Goal: Information Seeking & Learning: Learn about a topic

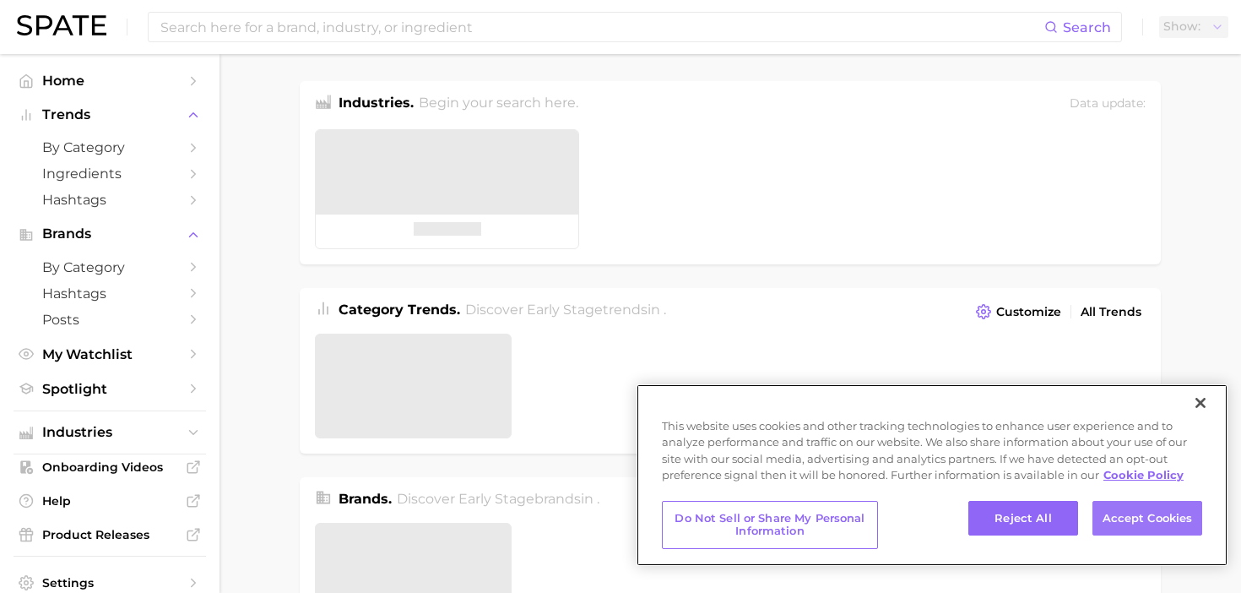
click at [1132, 517] on button "Accept Cookies" at bounding box center [1147, 518] width 110 height 35
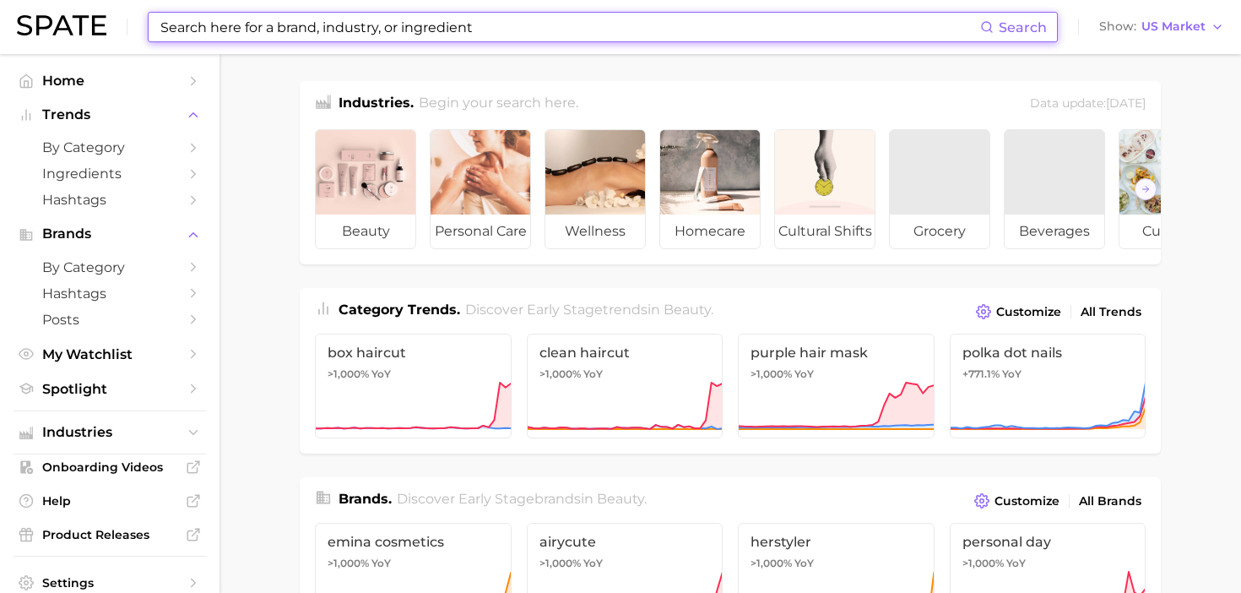
click at [231, 25] on input at bounding box center [569, 27] width 821 height 29
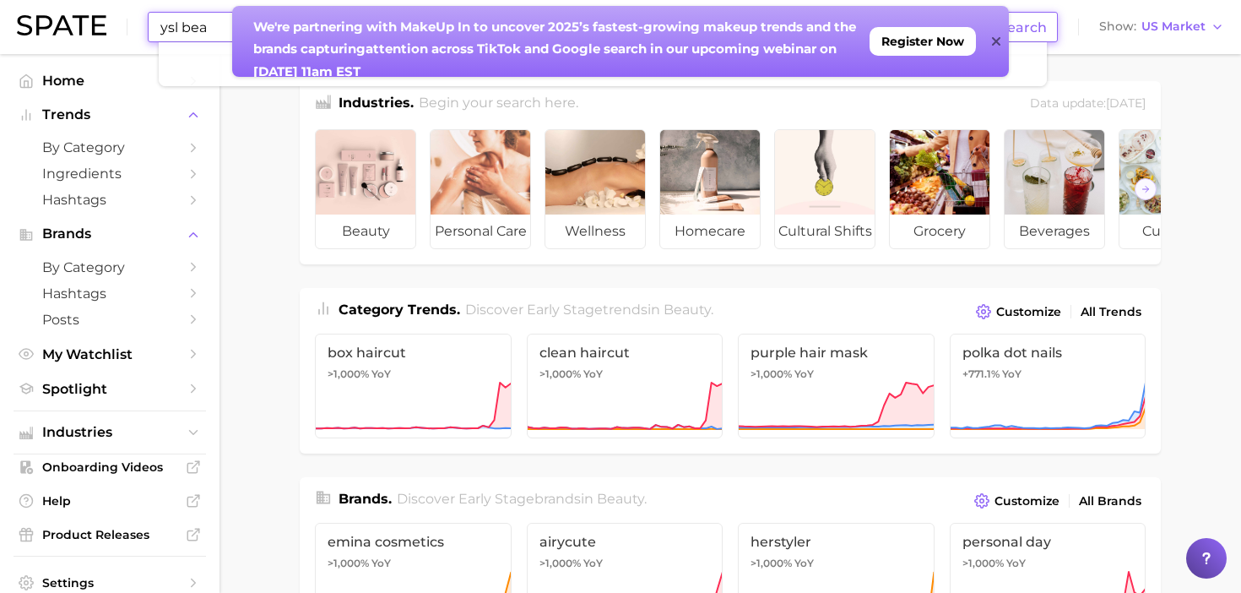
type input "ysl bea"
click at [995, 42] on icon at bounding box center [995, 41] width 8 height 8
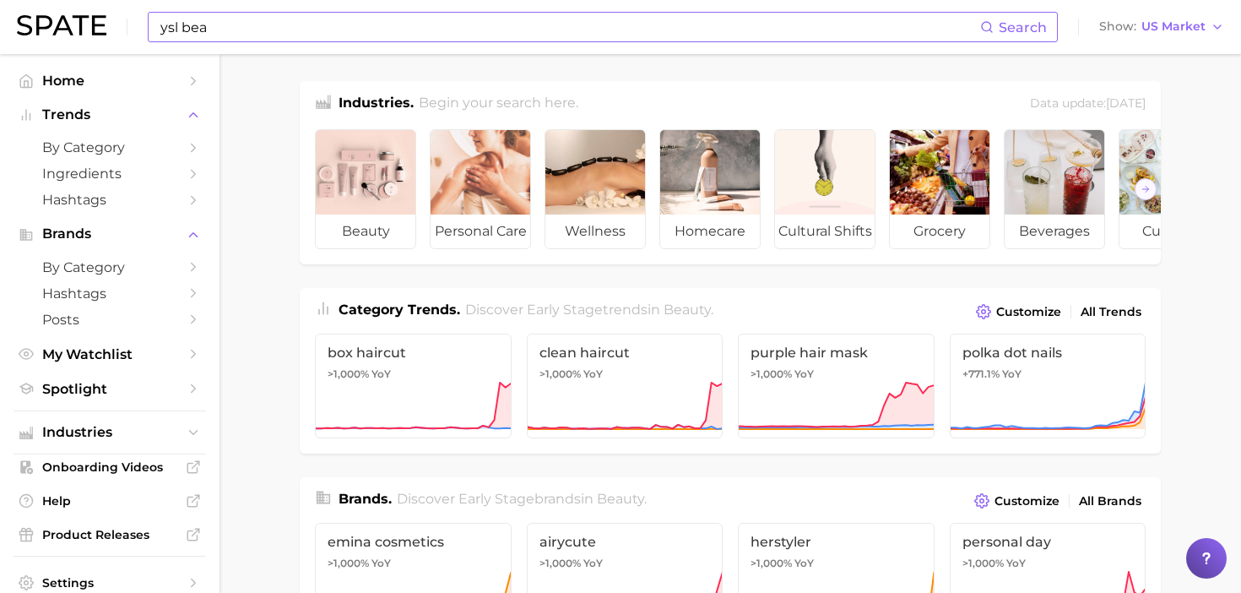
click at [560, 39] on input "ysl bea" at bounding box center [569, 27] width 821 height 29
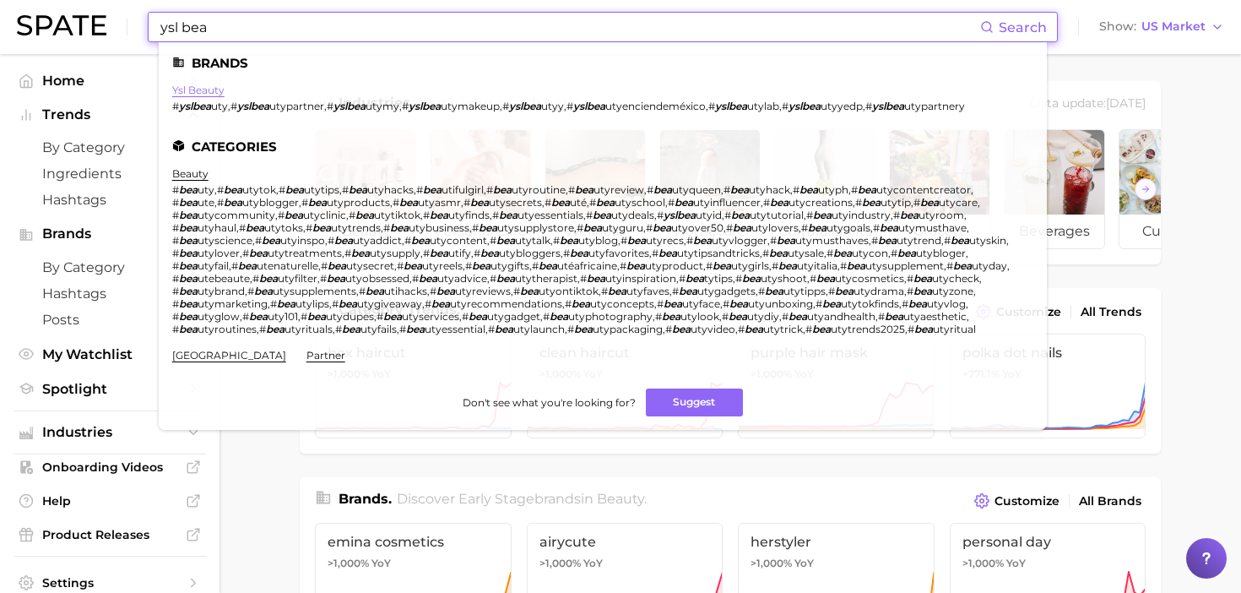
click at [206, 91] on link "ysl beauty" at bounding box center [198, 90] width 52 height 13
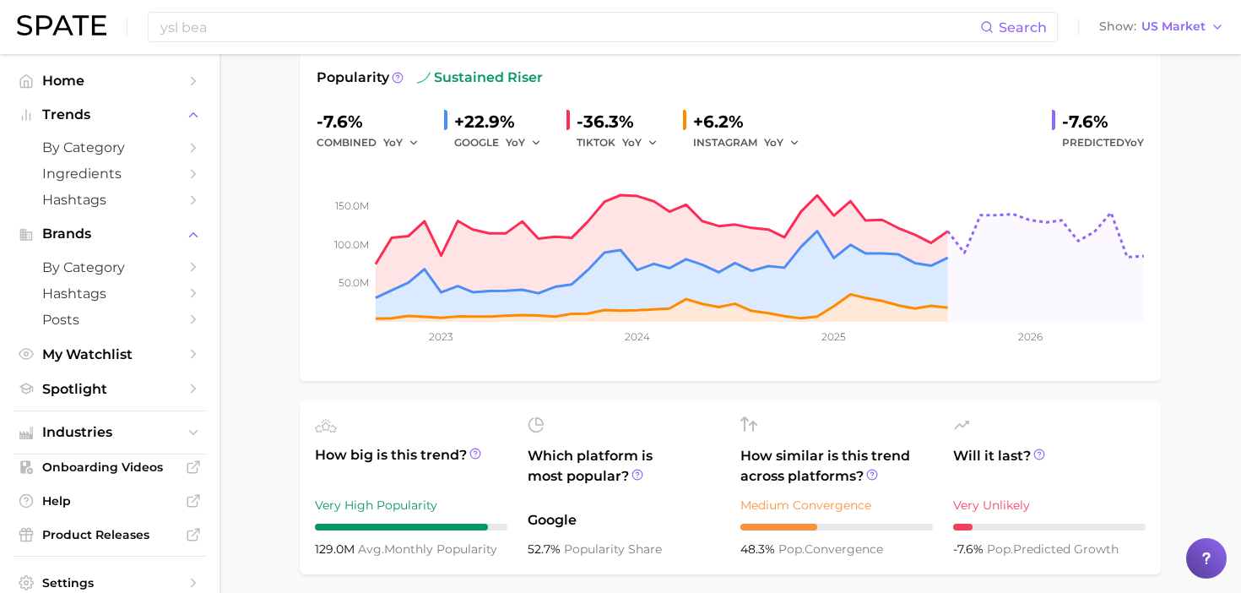
scroll to position [154, 0]
click at [827, 339] on tspan "2025" at bounding box center [833, 335] width 24 height 13
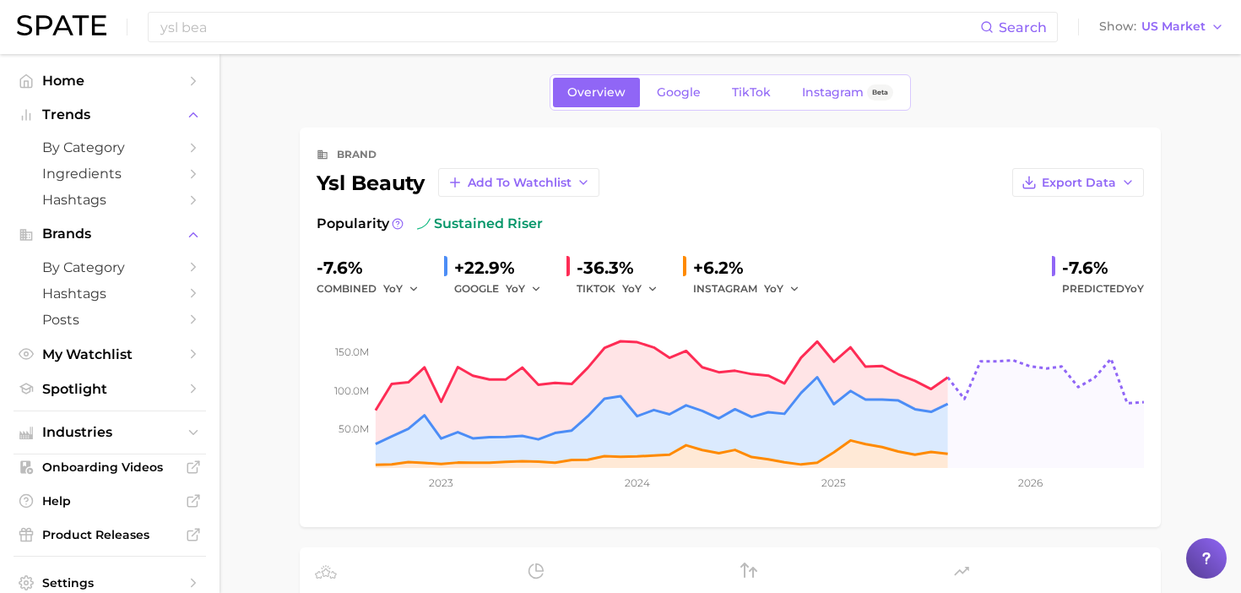
scroll to position [0, 0]
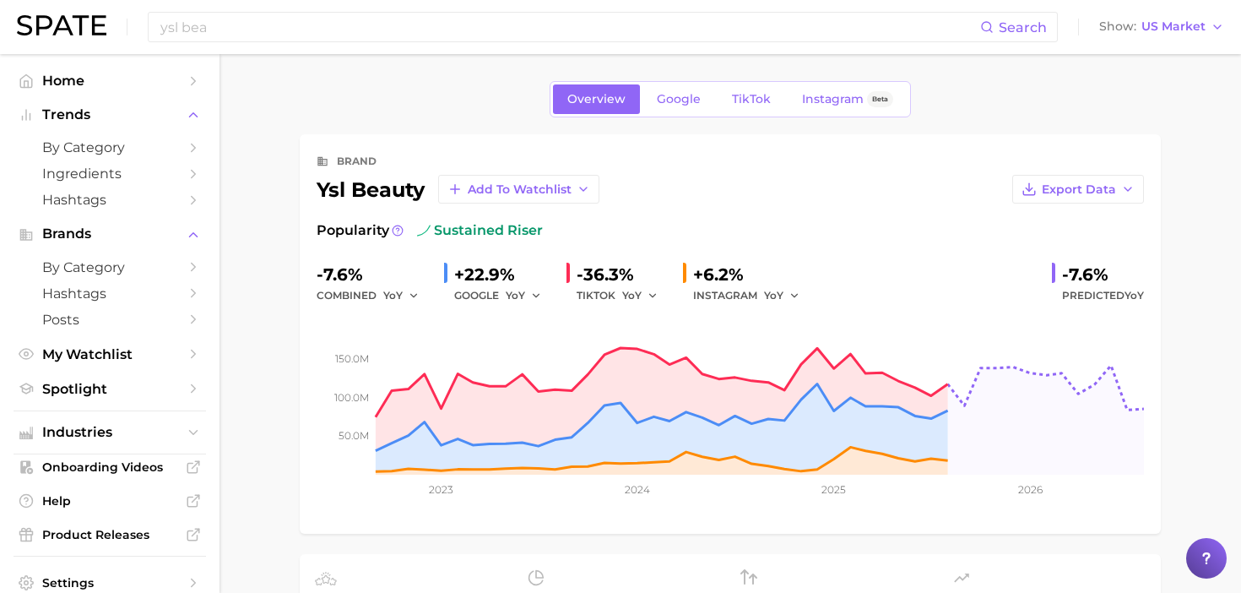
click at [831, 495] on tspan "2025" at bounding box center [833, 489] width 24 height 13
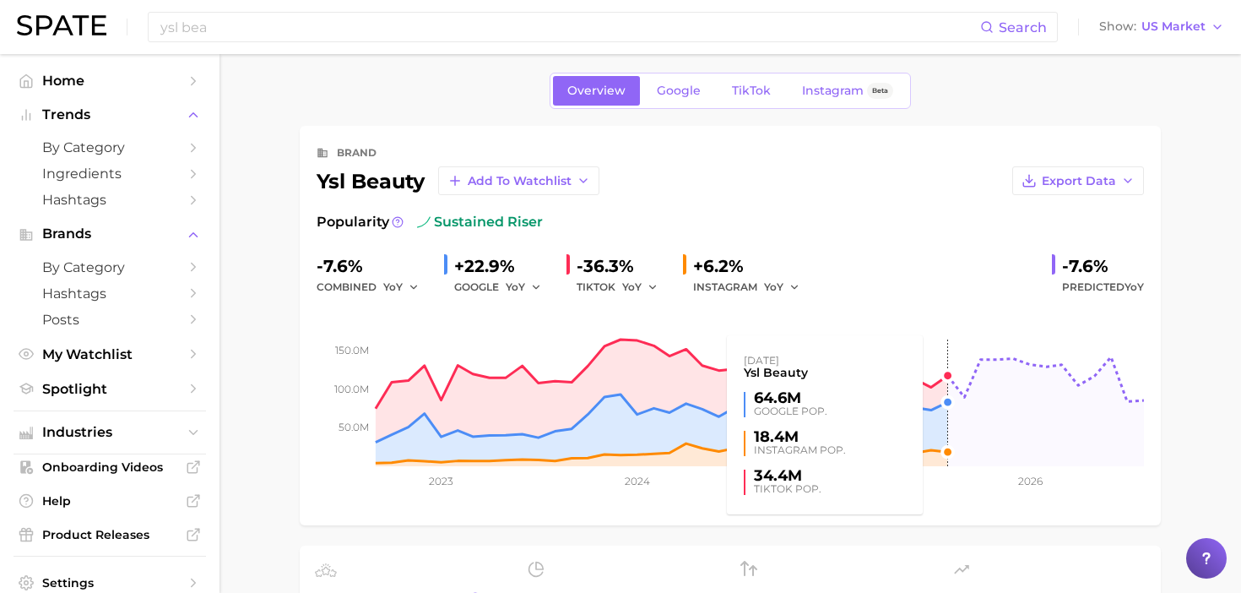
scroll to position [11, 0]
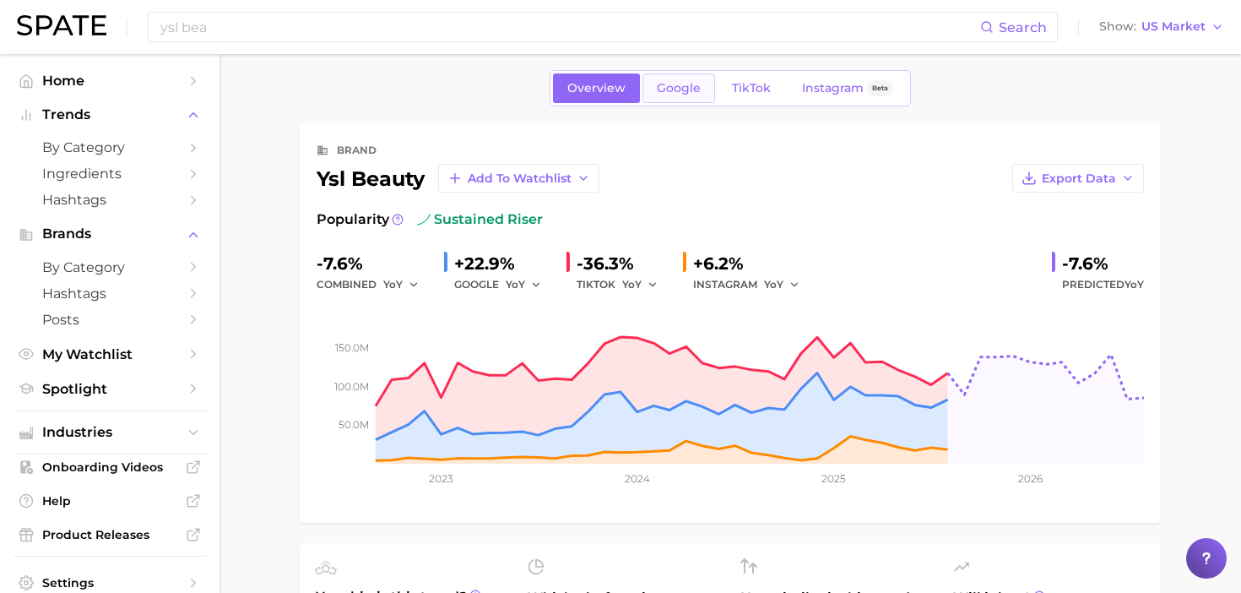
click at [660, 85] on span "Google" at bounding box center [679, 88] width 44 height 14
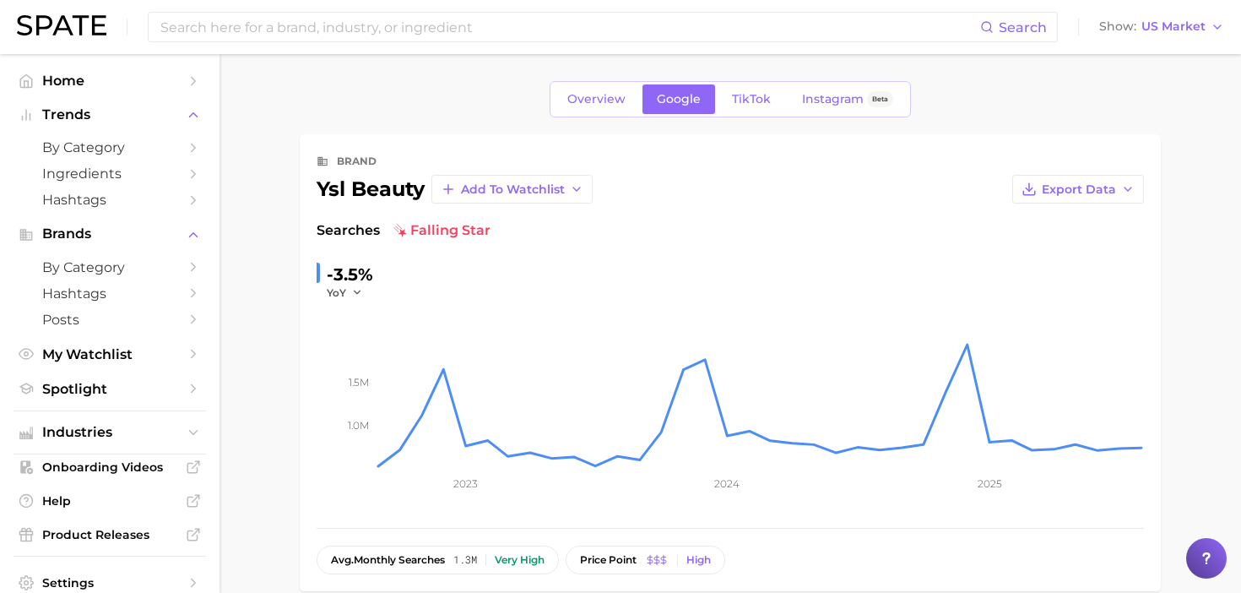
click at [624, 115] on div "Overview Google TikTok Instagram Beta" at bounding box center [730, 99] width 361 height 36
click at [605, 104] on span "Overview" at bounding box center [596, 99] width 58 height 14
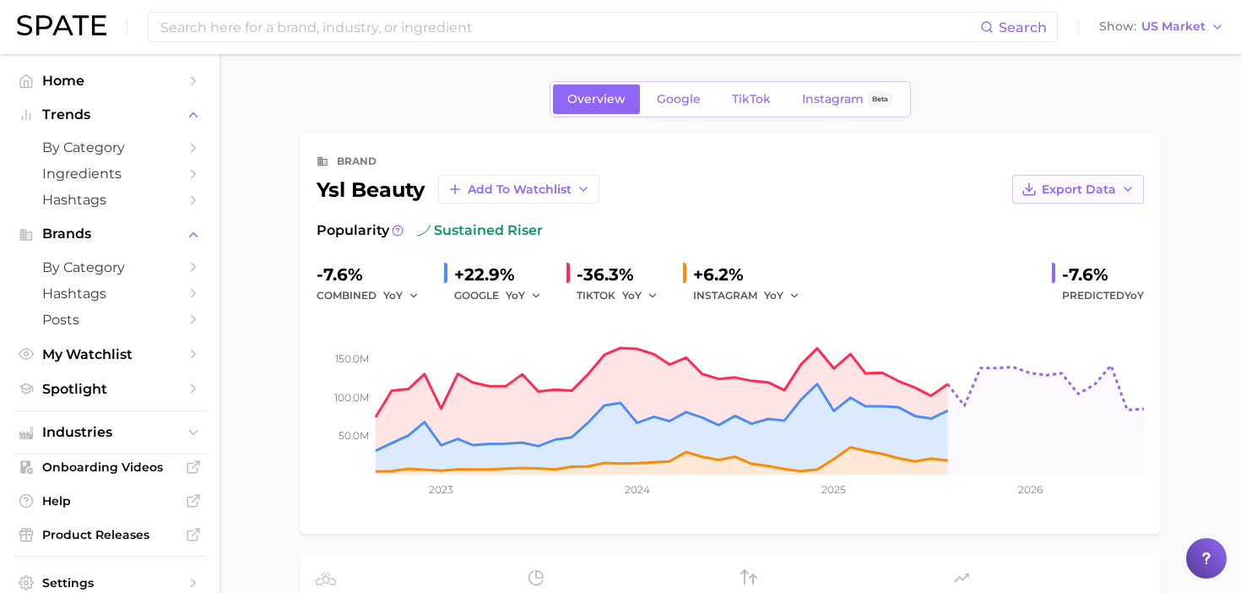
click at [1104, 190] on span "Export Data" at bounding box center [1079, 189] width 74 height 14
click at [1096, 254] on span "Time Series Image" at bounding box center [1043, 251] width 113 height 14
click at [702, 96] on link "Google" at bounding box center [678, 99] width 73 height 30
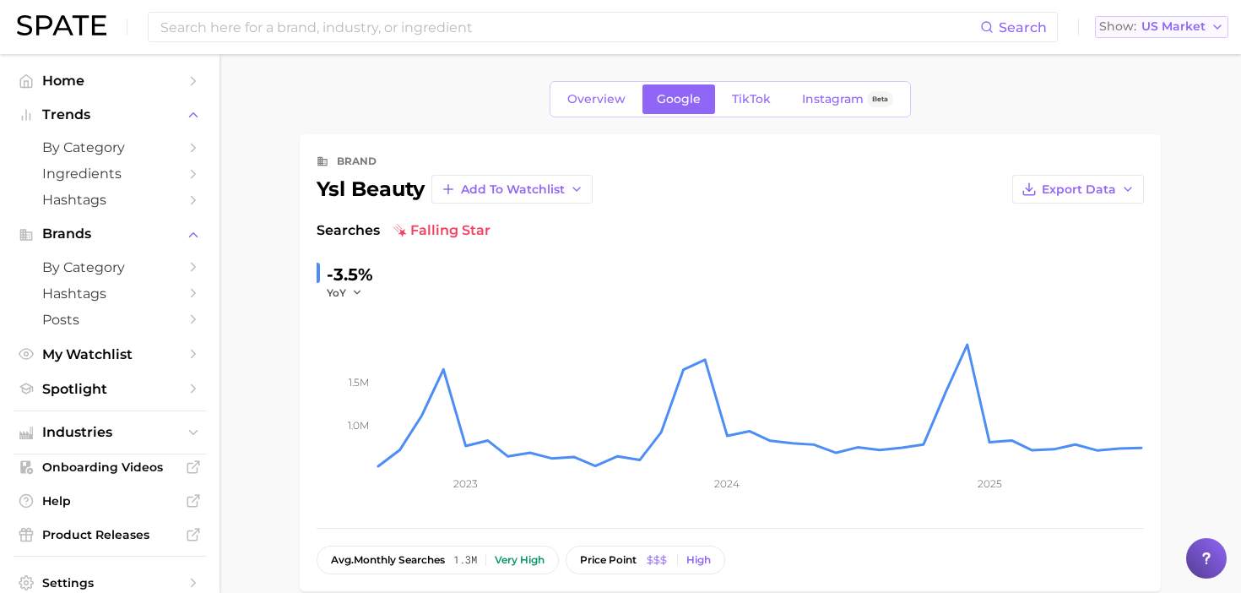
click at [1180, 37] on button "Show US Market" at bounding box center [1161, 27] width 133 height 22
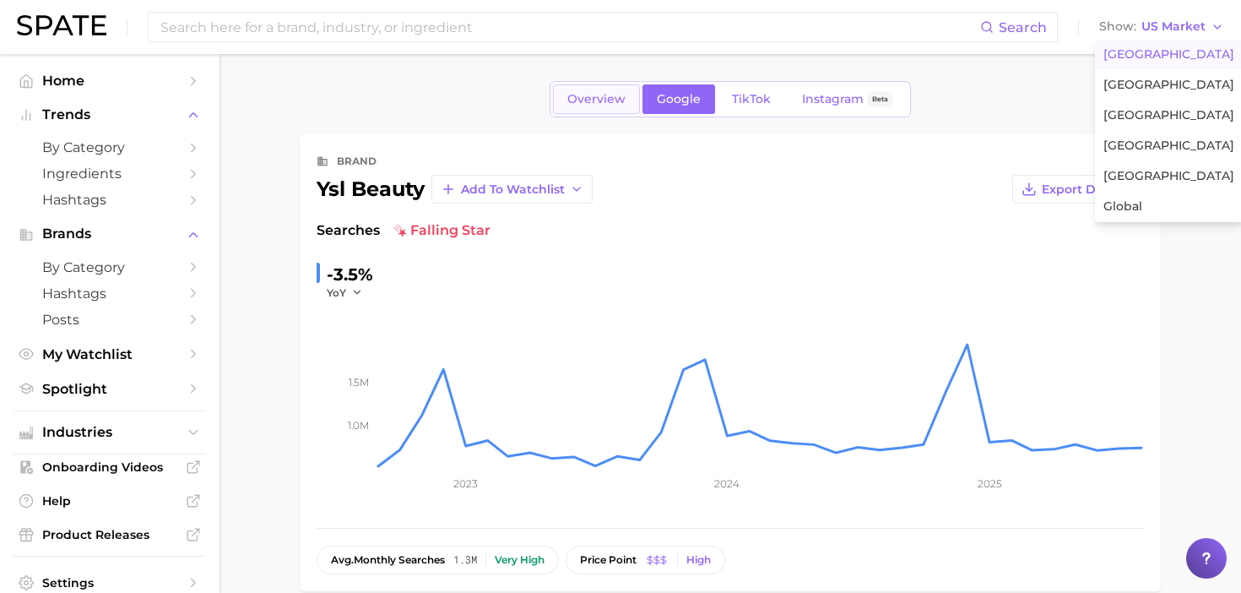
click at [625, 94] on span "Overview" at bounding box center [596, 99] width 58 height 14
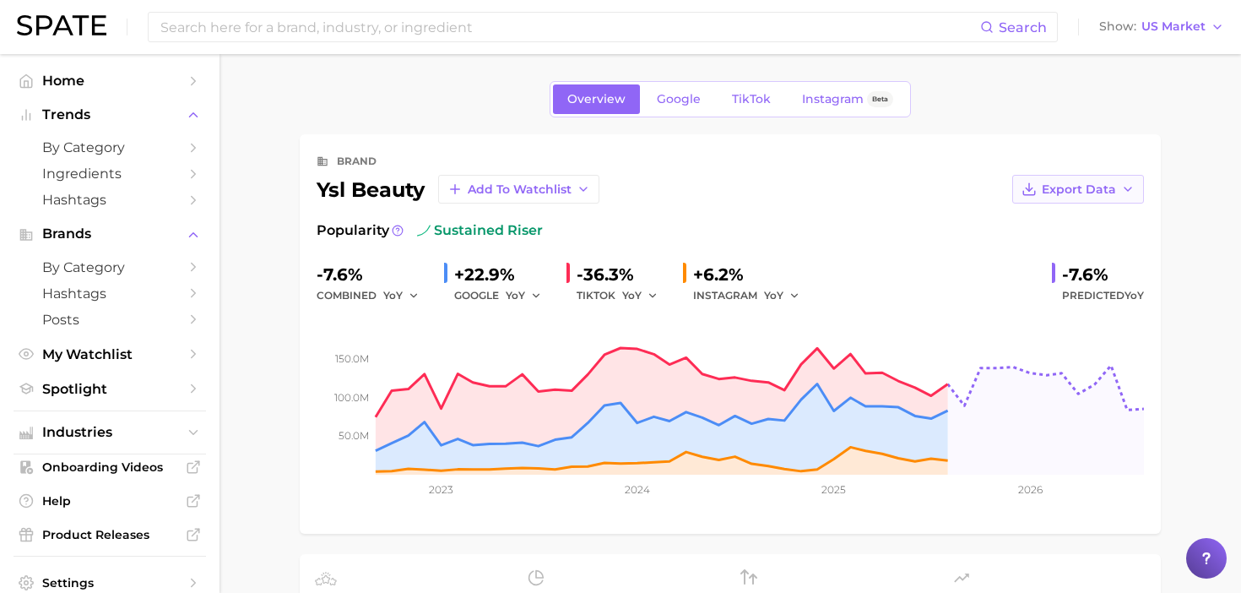
click at [1119, 182] on button "Export Data" at bounding box center [1078, 189] width 132 height 29
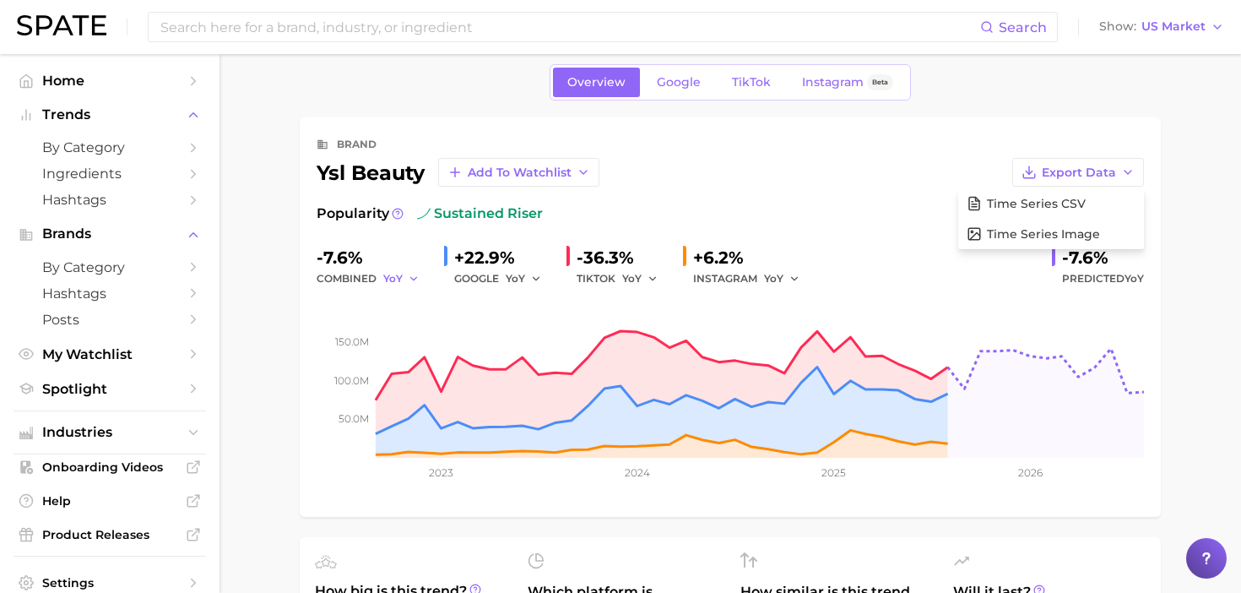
drag, startPoint x: 395, startPoint y: 274, endPoint x: 410, endPoint y: 275, distance: 15.3
click at [395, 274] on span "YoY" at bounding box center [392, 278] width 19 height 14
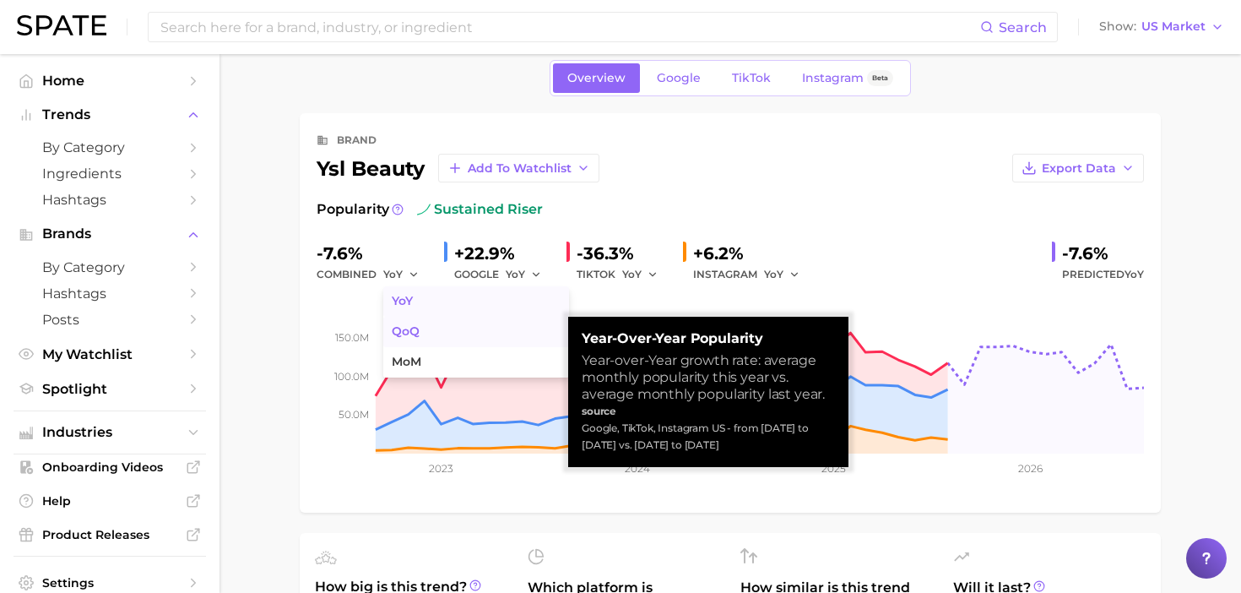
scroll to position [23, 0]
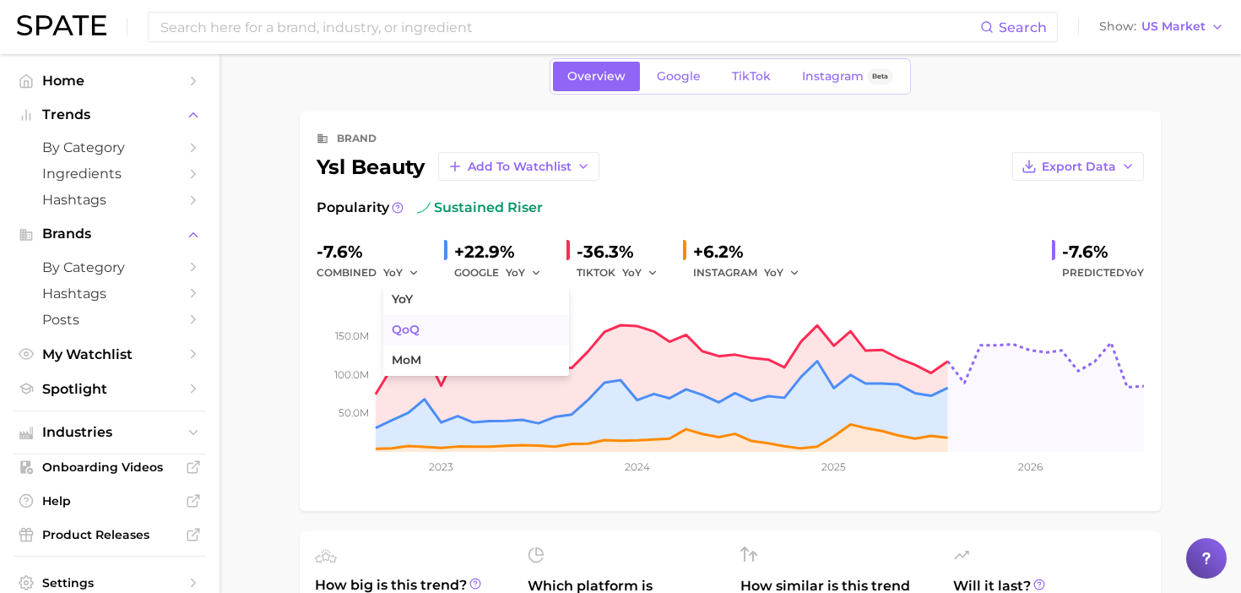
click at [420, 328] on button "QoQ" at bounding box center [476, 330] width 186 height 30
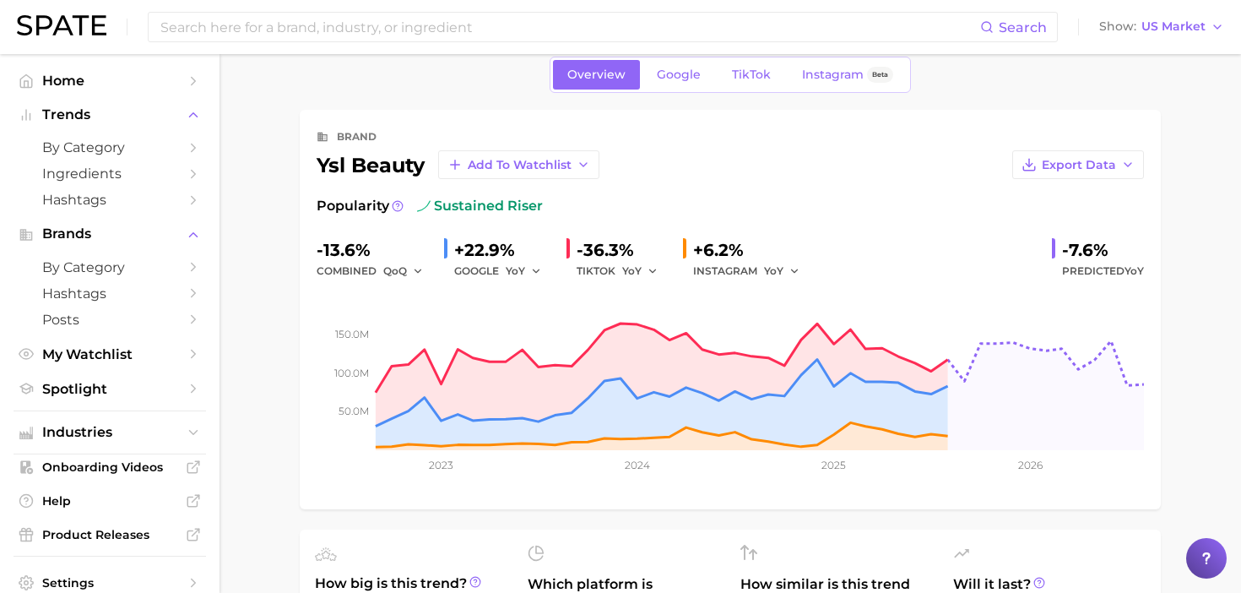
scroll to position [26, 0]
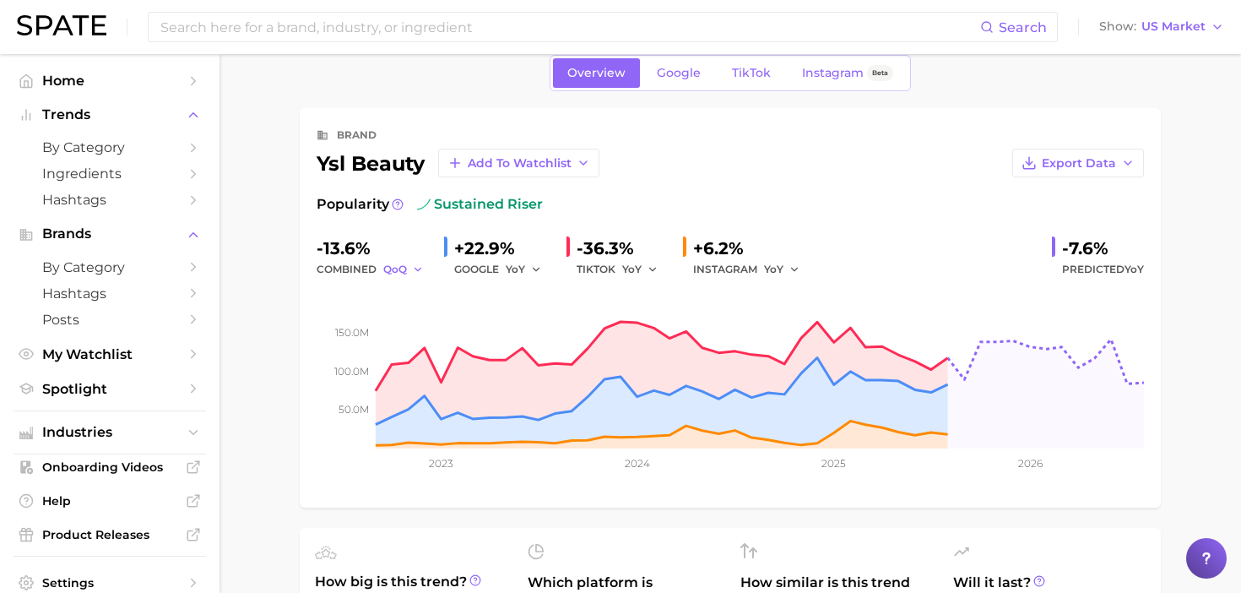
click at [415, 270] on icon "button" at bounding box center [418, 269] width 12 height 12
click at [417, 351] on span "MoM" at bounding box center [407, 357] width 30 height 14
click at [762, 161] on div "Export Data" at bounding box center [871, 163] width 545 height 29
